Goal: Task Accomplishment & Management: Complete application form

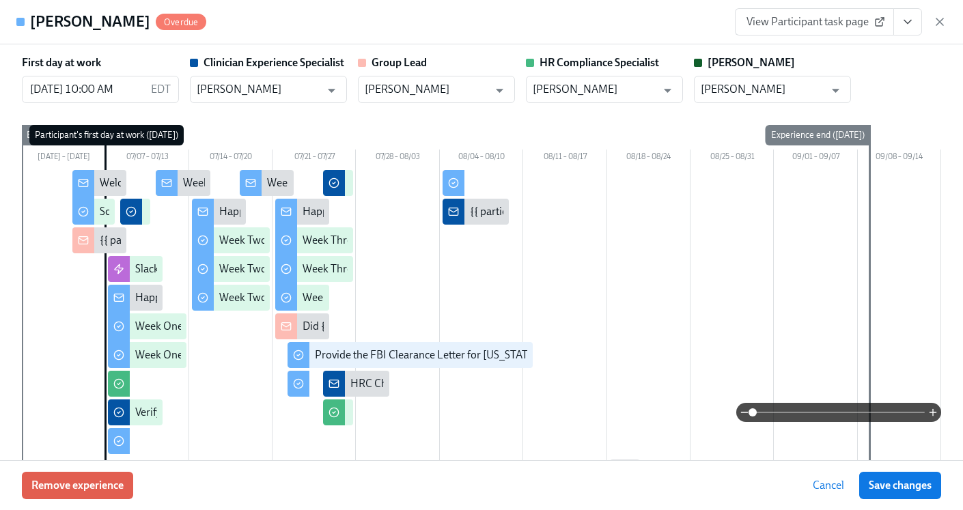
scroll to position [0, 22601]
click at [943, 26] on icon "button" at bounding box center [940, 22] width 14 height 14
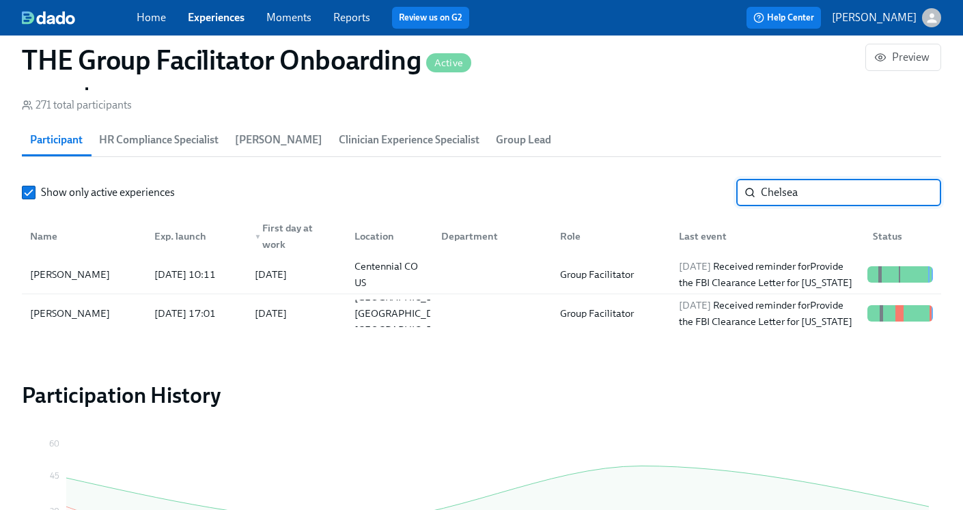
drag, startPoint x: 820, startPoint y: 193, endPoint x: 644, endPoint y: 188, distance: 176.3
click at [644, 188] on div "Show only active experiences Chelsea ​" at bounding box center [482, 192] width 920 height 27
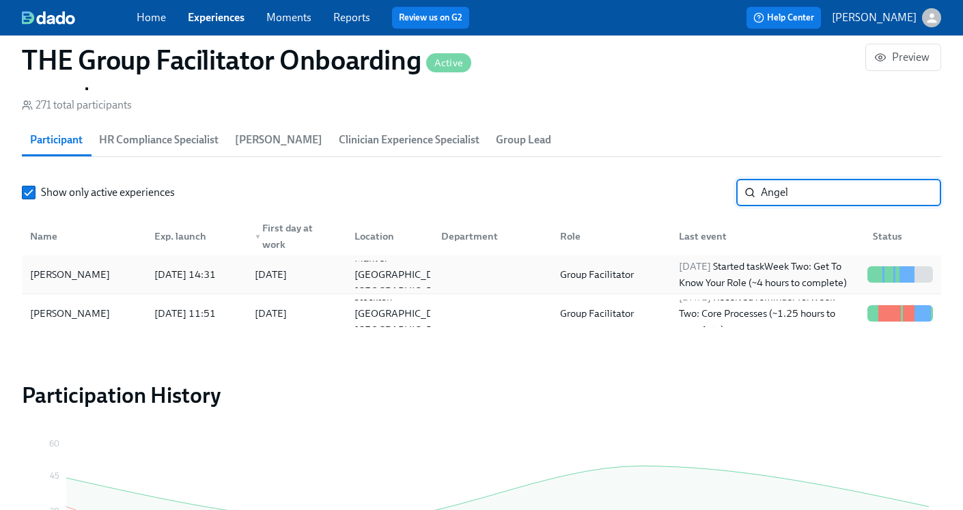
type input "Angel"
click at [642, 279] on div "Group Facilitator" at bounding box center [608, 274] width 119 height 27
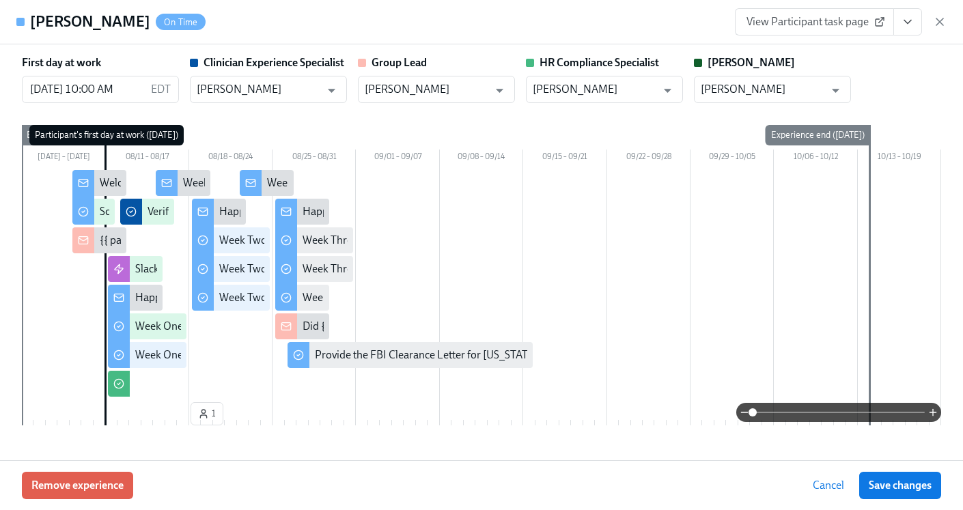
click at [907, 23] on icon "View task page" at bounding box center [908, 21] width 7 height 3
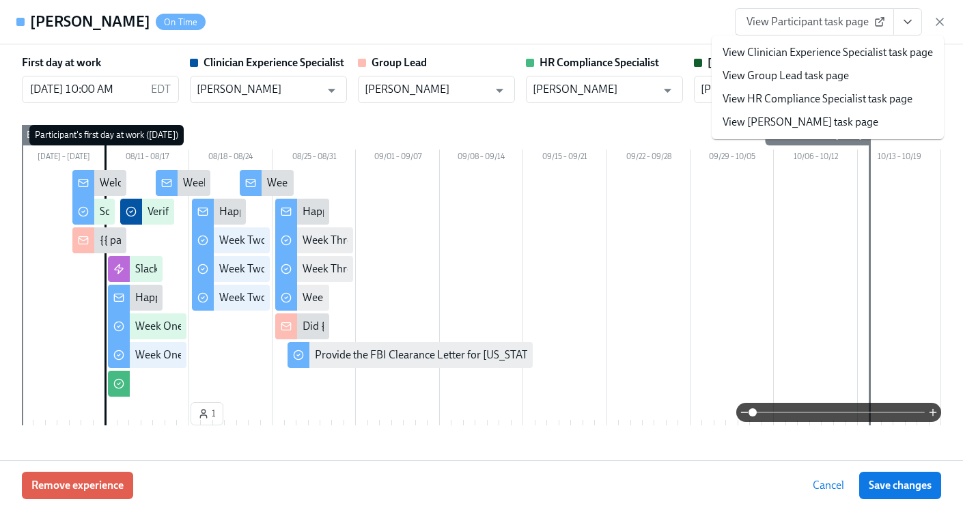
click at [823, 100] on link "View HR Compliance Specialist task page" at bounding box center [818, 99] width 190 height 15
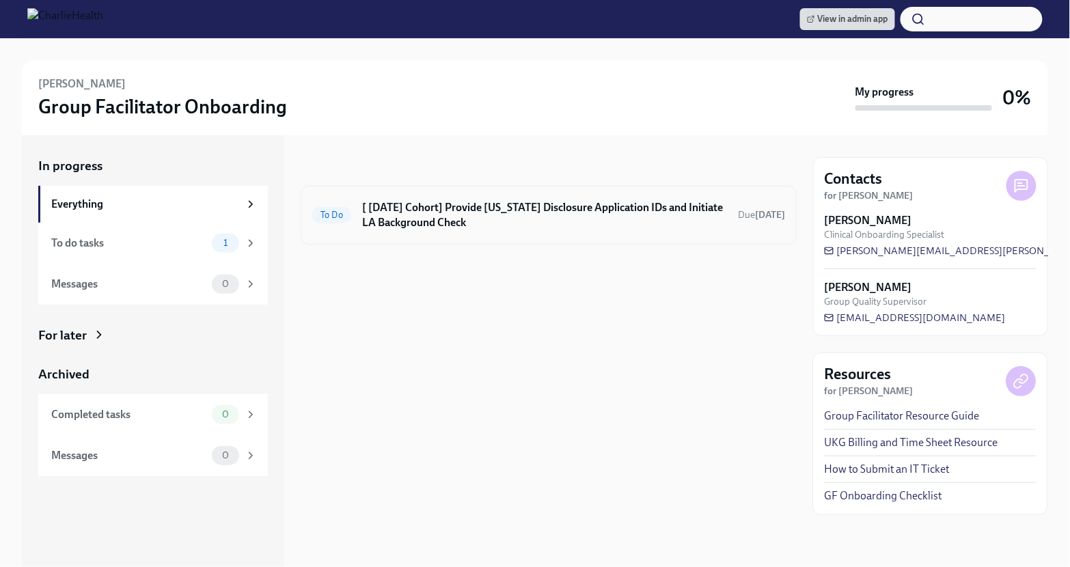
click at [491, 220] on h6 "[ [DATE] Cohort] Provide [US_STATE] Disclosure Application IDs and Initiate LA …" at bounding box center [544, 215] width 365 height 30
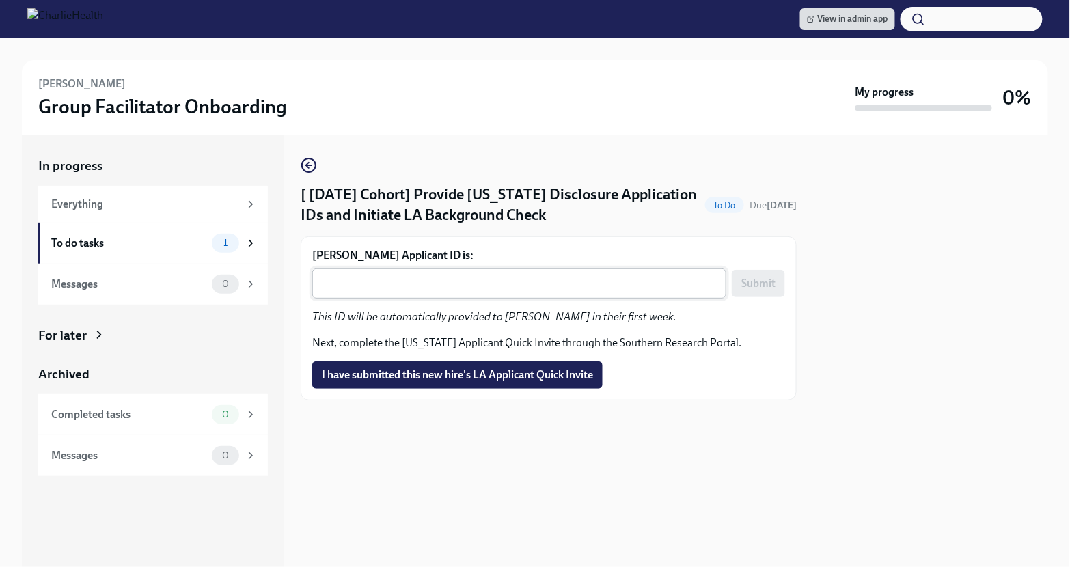
click at [416, 293] on div "x ​" at bounding box center [519, 283] width 414 height 30
click at [353, 290] on textarea "[PERSON_NAME] Applicant ID is:" at bounding box center [519, 283] width 398 height 16
click at [347, 306] on div "[PERSON_NAME] Applicant ID is: x ​ Submit This ID will be automatically provide…" at bounding box center [548, 318] width 473 height 141
click at [346, 289] on textarea "[PERSON_NAME] Applicant ID is:" at bounding box center [519, 283] width 398 height 16
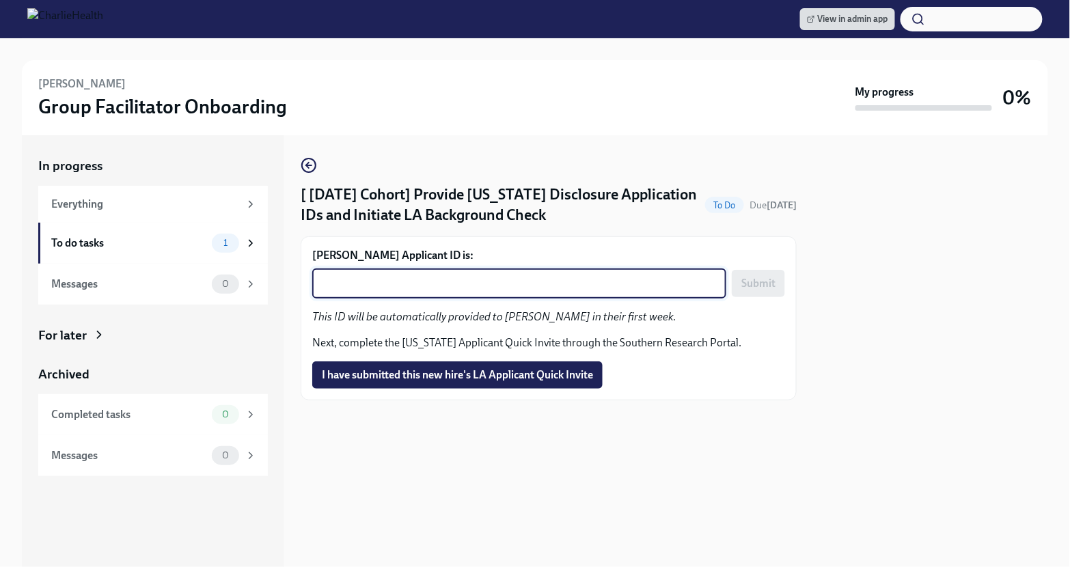
paste textarea "1242552"
type textarea "1242552"
click at [756, 284] on span "Submit" at bounding box center [758, 284] width 34 height 14
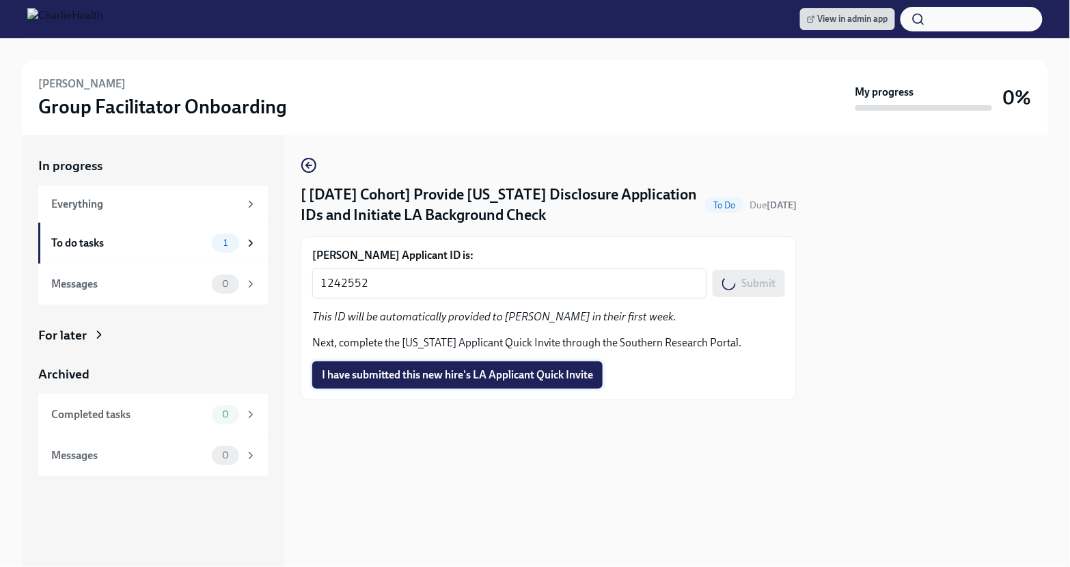
click at [495, 374] on span "I have submitted this new hire's LA Applicant Quick Invite" at bounding box center [457, 375] width 271 height 14
